Goal: Task Accomplishment & Management: Manage account settings

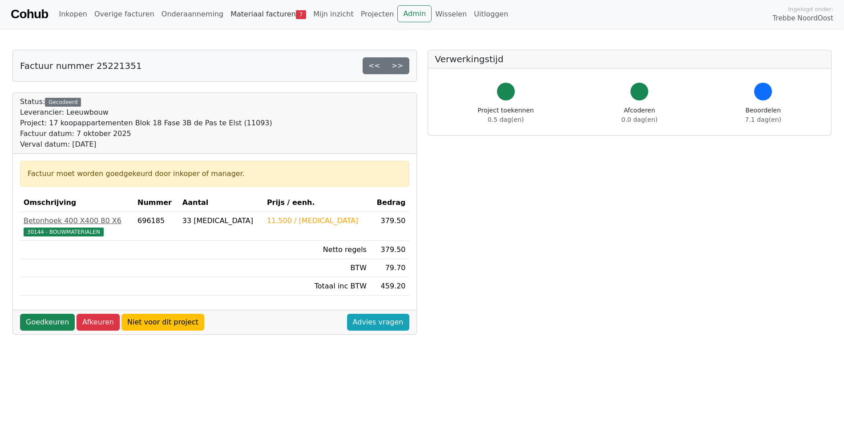
click at [245, 15] on link "Materiaal facturen 7" at bounding box center [268, 14] width 83 height 18
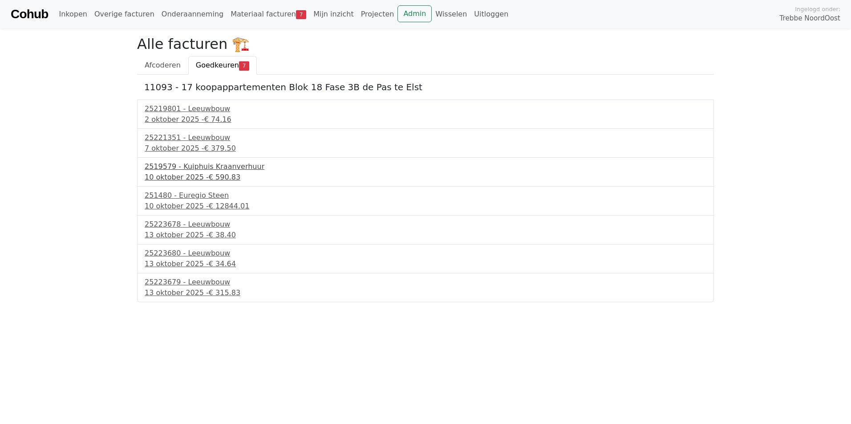
click at [184, 168] on div "2519579 - Kuiphuis Kraanverhuur" at bounding box center [425, 167] width 561 height 11
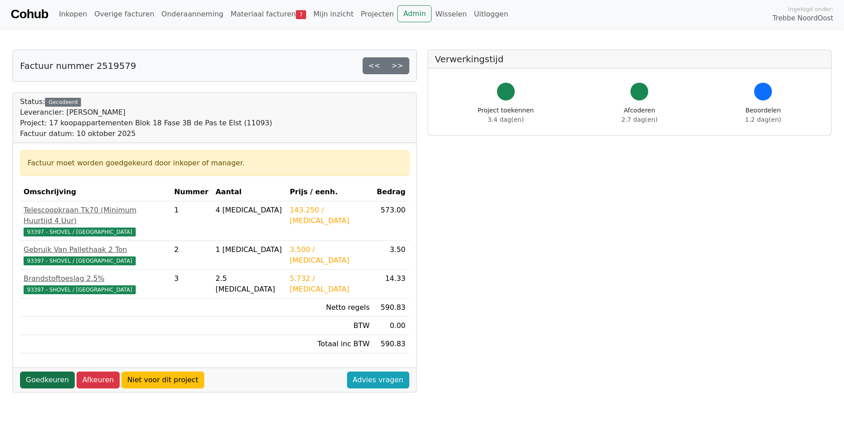
click at [40, 374] on link "Goedkeuren" at bounding box center [47, 380] width 55 height 17
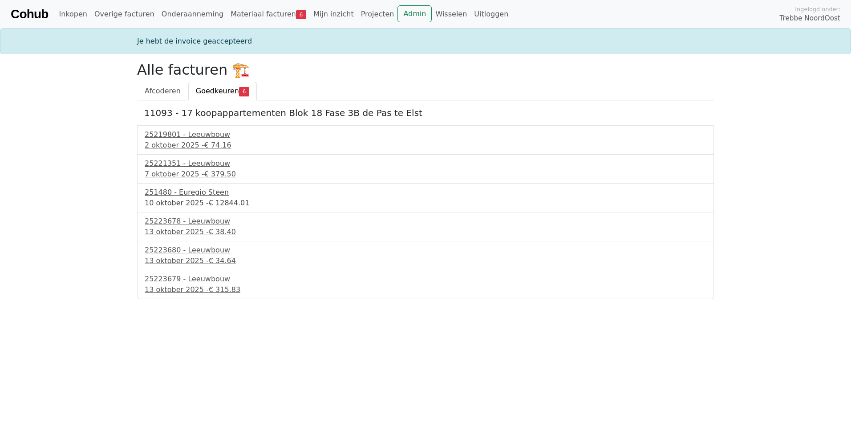
click at [209, 201] on span "€ 12844.01" at bounding box center [229, 203] width 41 height 8
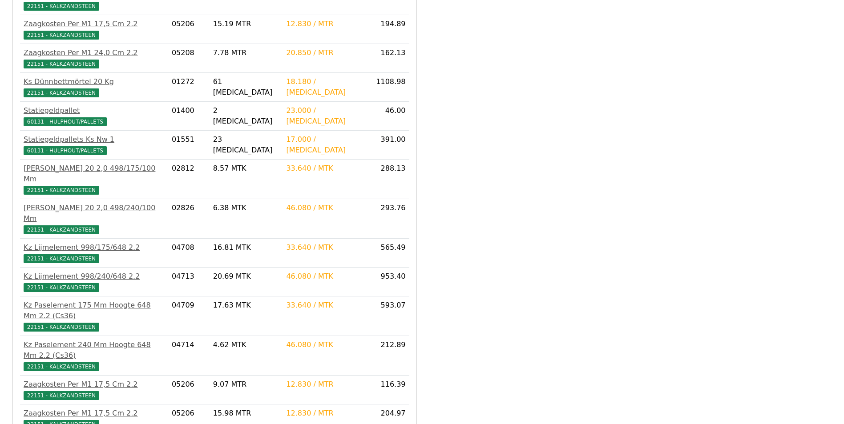
scroll to position [1254, 0]
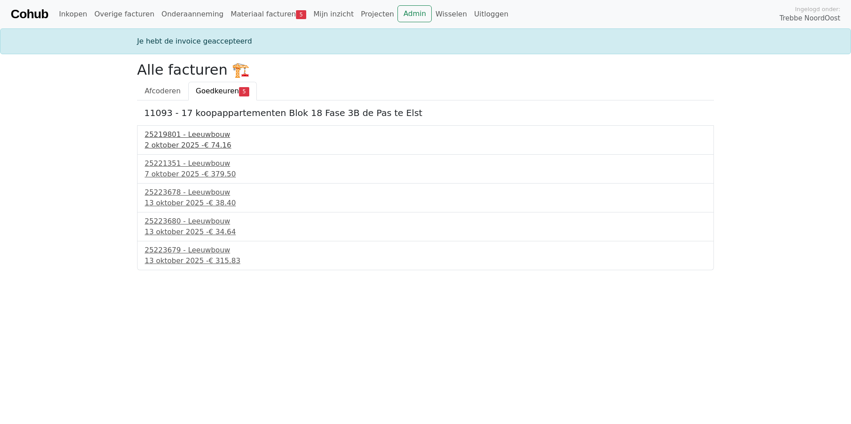
click at [191, 139] on div "25219801 - Leeuwbouw" at bounding box center [425, 134] width 561 height 11
click at [171, 165] on div "25221351 - Leeuwbouw" at bounding box center [425, 163] width 561 height 11
click at [200, 197] on div "25223678 - Leeuwbouw" at bounding box center [425, 192] width 561 height 11
click at [191, 226] on div "25223680 - Leeuwbouw" at bounding box center [425, 221] width 561 height 11
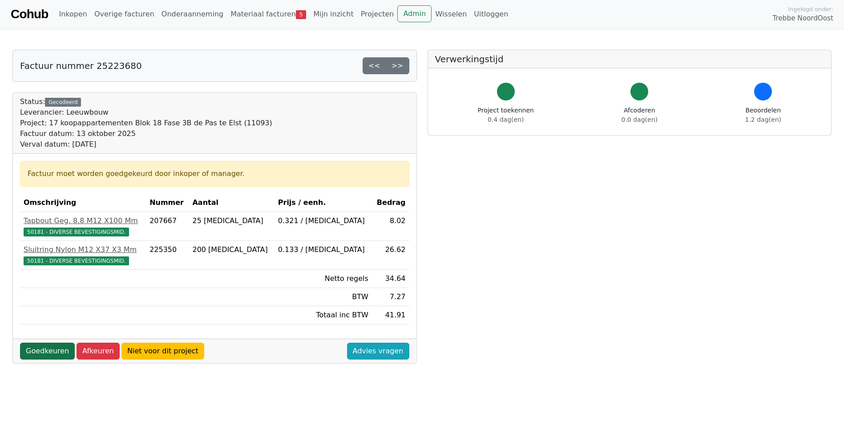
click at [48, 352] on link "Goedkeuren" at bounding box center [47, 351] width 55 height 17
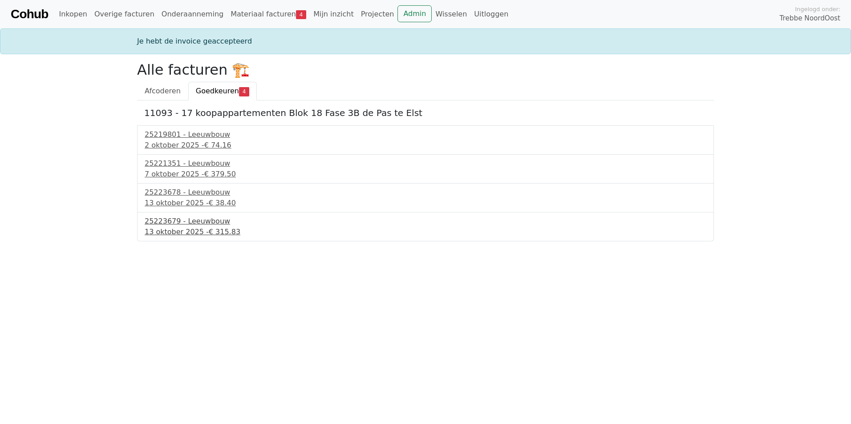
click at [187, 227] on div "13 oktober 2025 - € 315.83" at bounding box center [425, 232] width 561 height 11
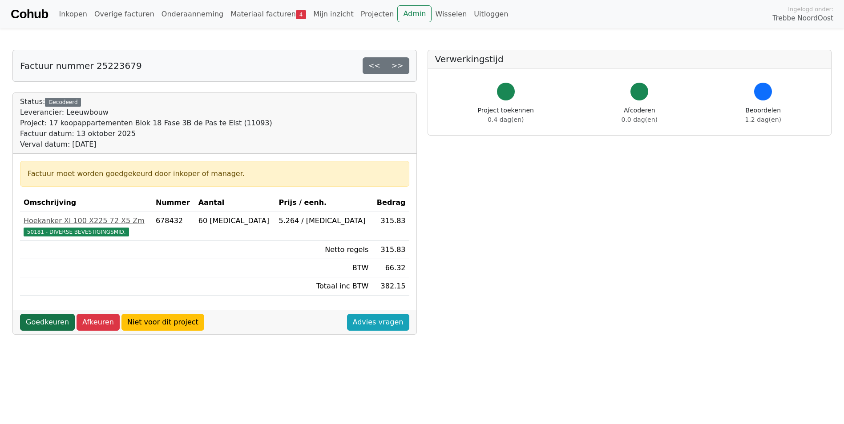
click at [57, 321] on link "Goedkeuren" at bounding box center [47, 322] width 55 height 17
